Goal: Information Seeking & Learning: Learn about a topic

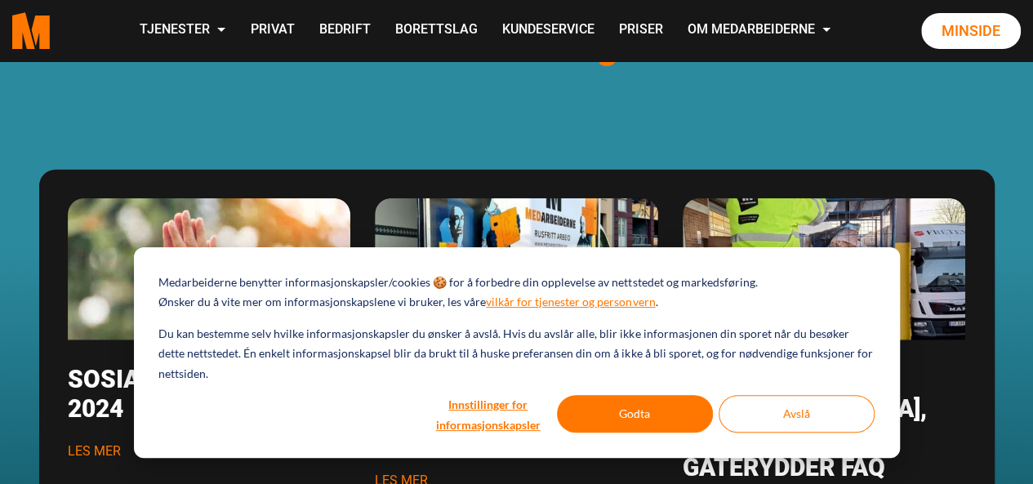
scroll to position [2117, 0]
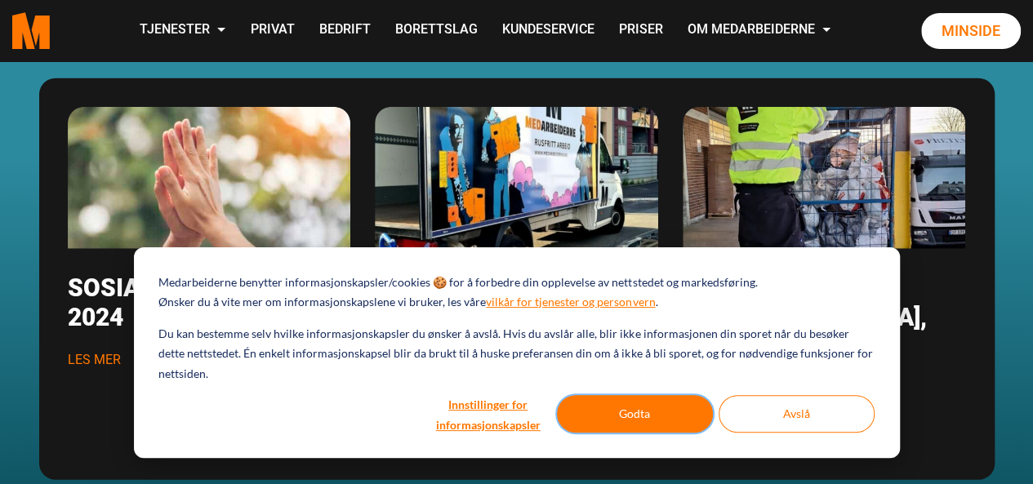
click at [632, 423] on button "Godta" at bounding box center [635, 414] width 156 height 38
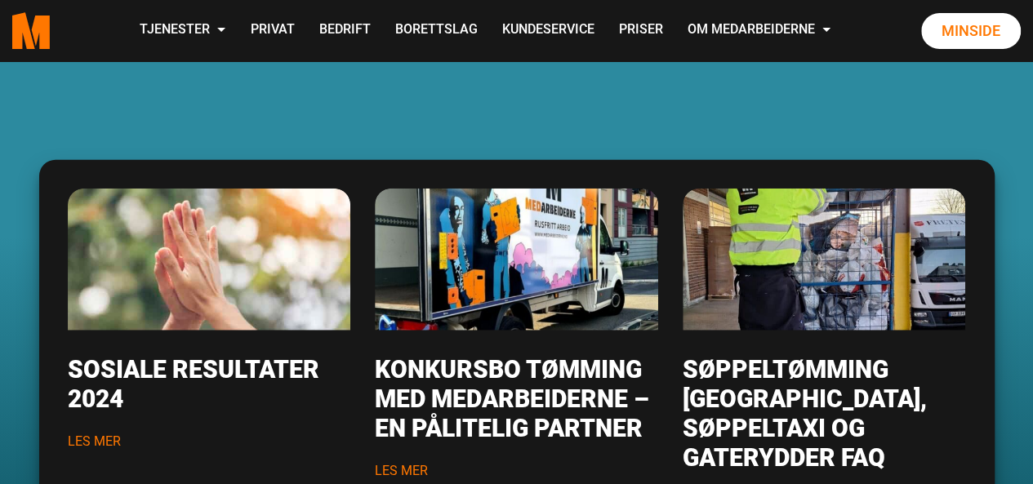
scroll to position [0, 0]
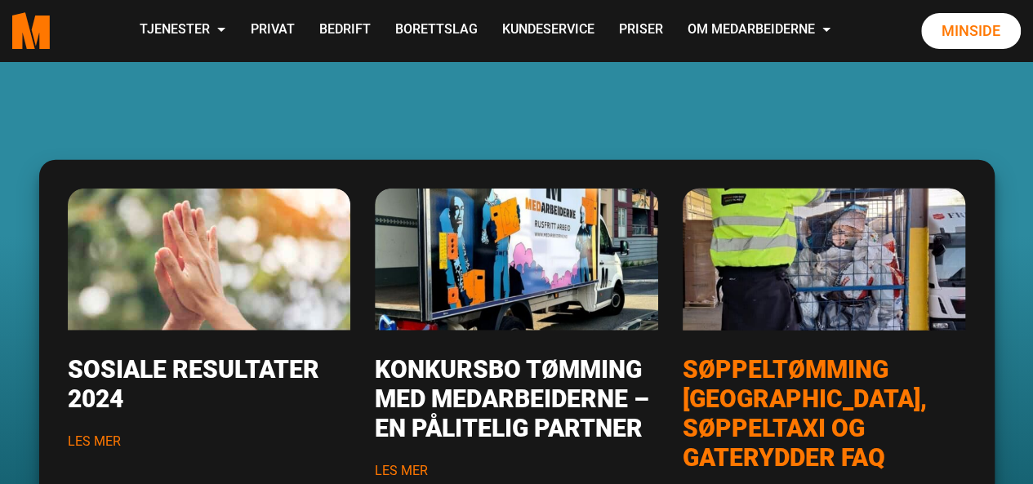
click at [728, 306] on img "Les mer om Søppeltømming Oslo, søppeltaxi og gaterydder FAQ" at bounding box center [824, 260] width 340 height 170
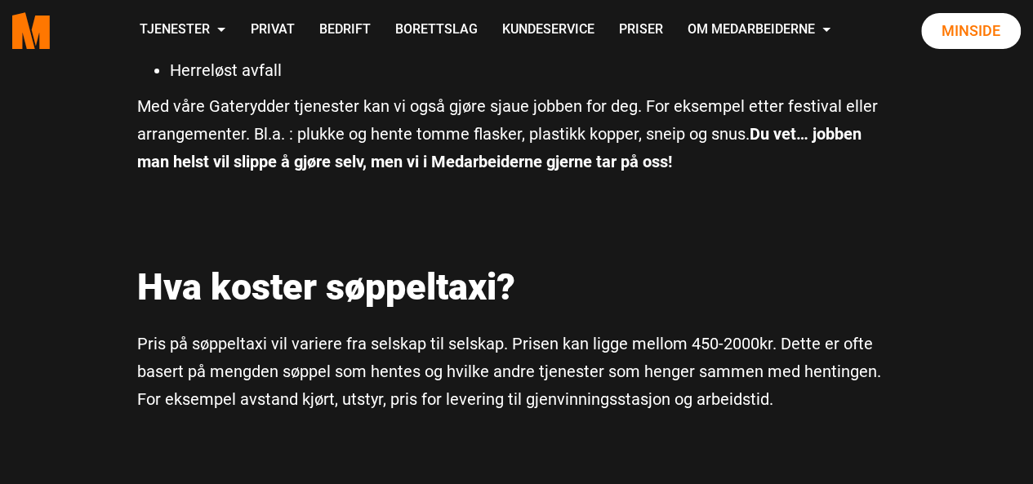
scroll to position [3150, 0]
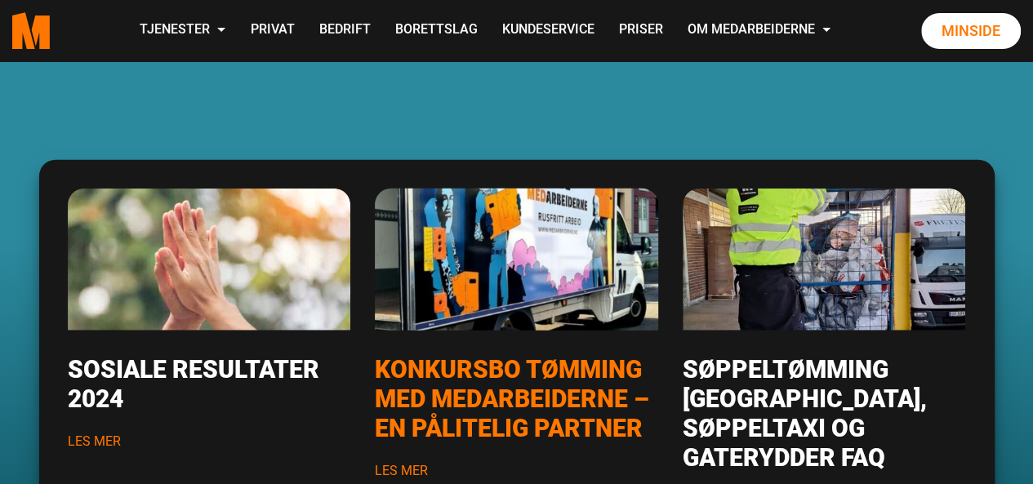
click at [485, 285] on img "Les mer om Konkursbo tømming med Medarbeiderne – en pålitelig partner" at bounding box center [516, 260] width 340 height 170
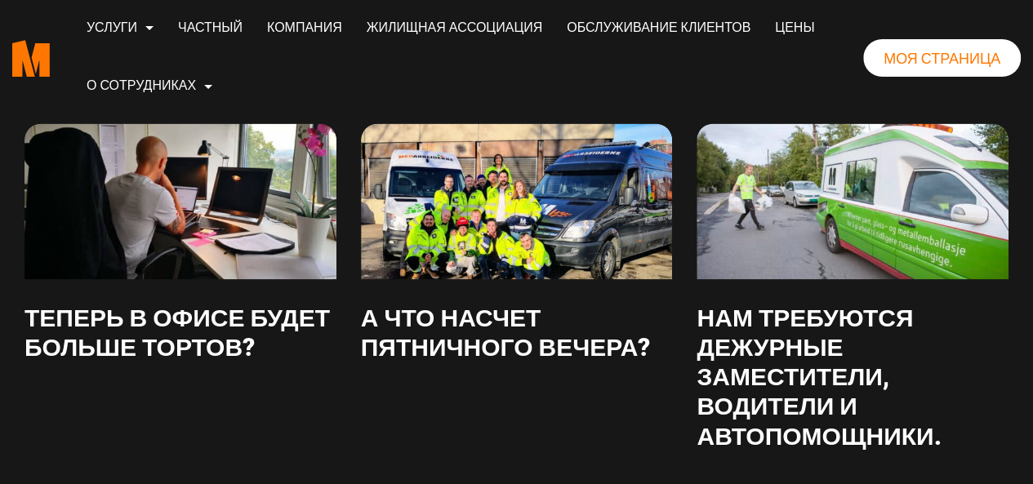
scroll to position [4308, 0]
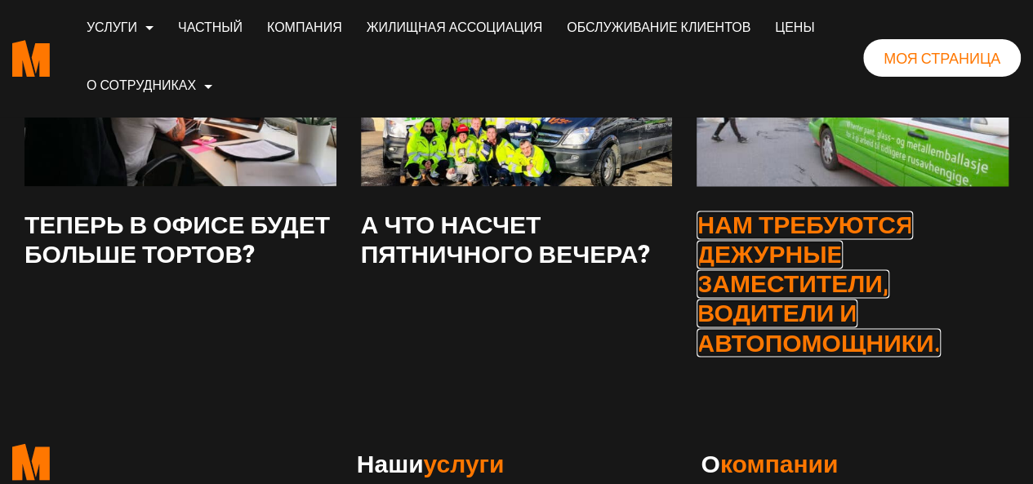
click at [823, 319] on font "Нам требуются дежурные заместители, водители и автопомощники." at bounding box center [819, 284] width 244 height 146
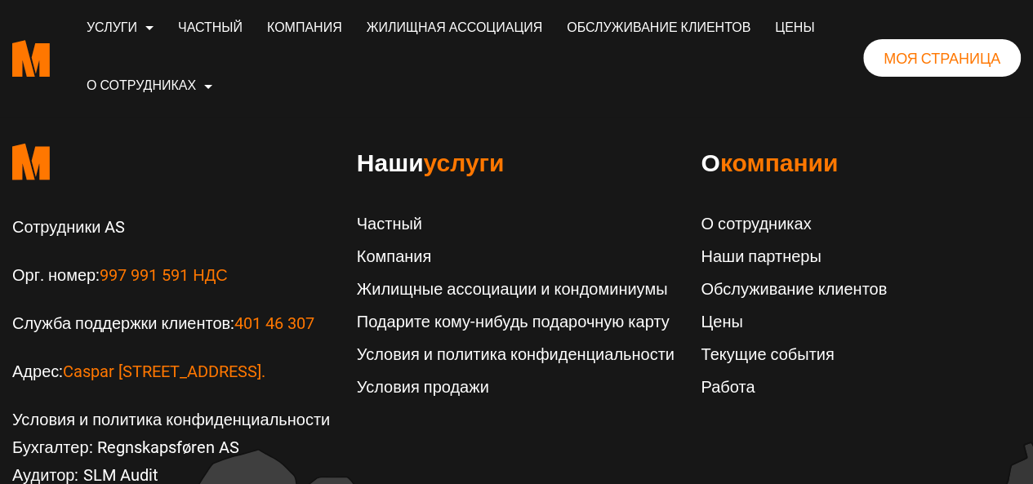
scroll to position [4318, 0]
